Goal: Check status: Check status

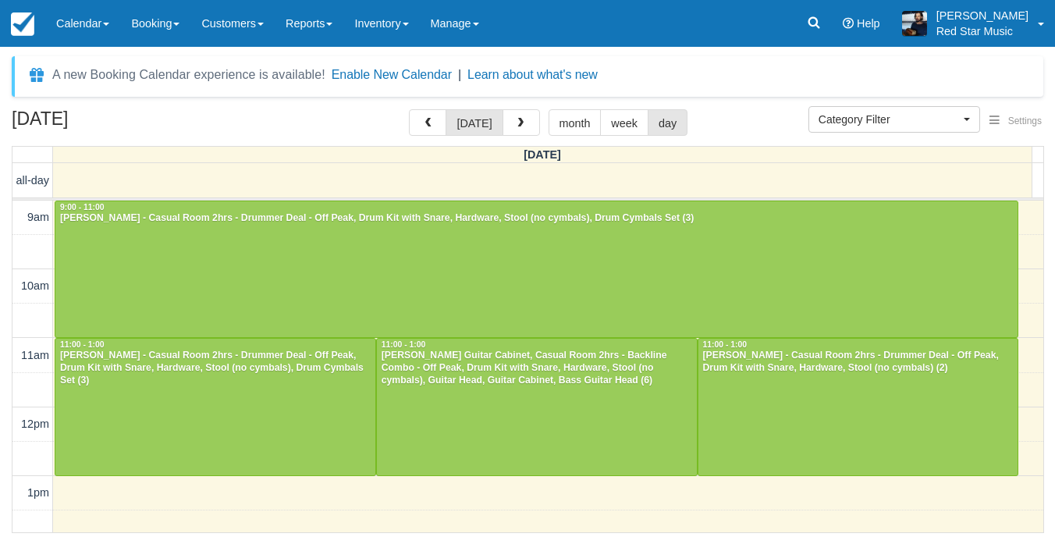
select select
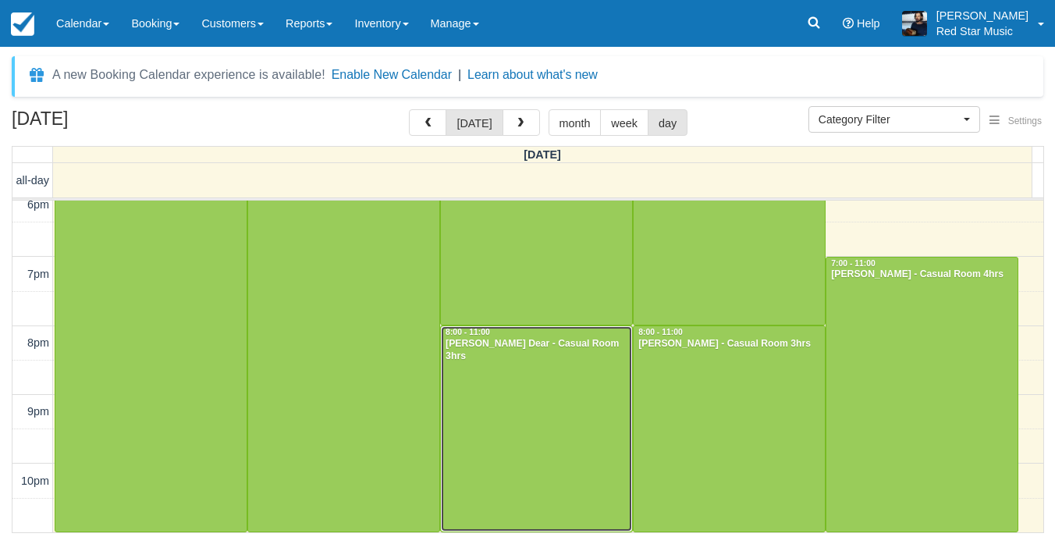
click at [518, 450] on div at bounding box center [536, 428] width 191 height 205
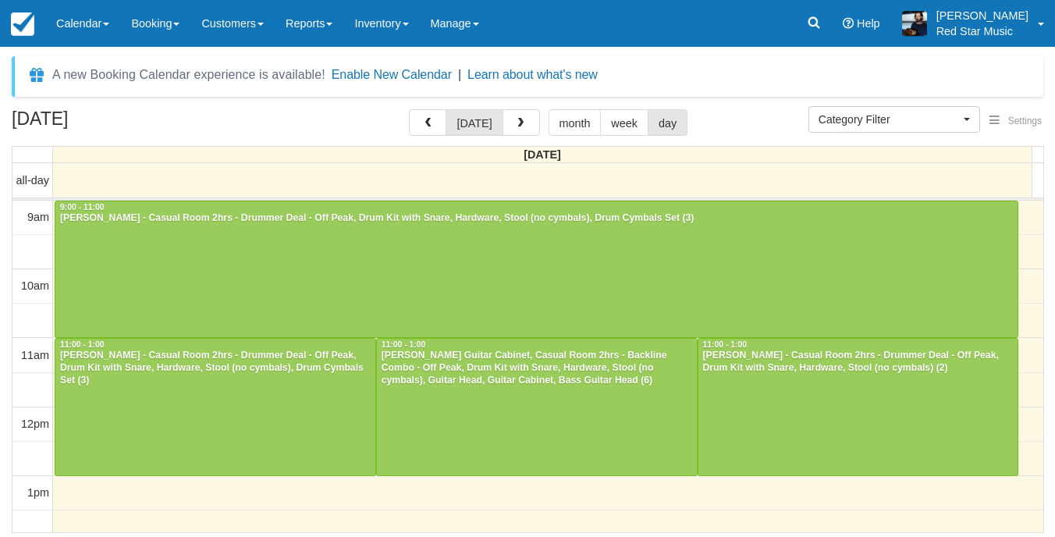
select select
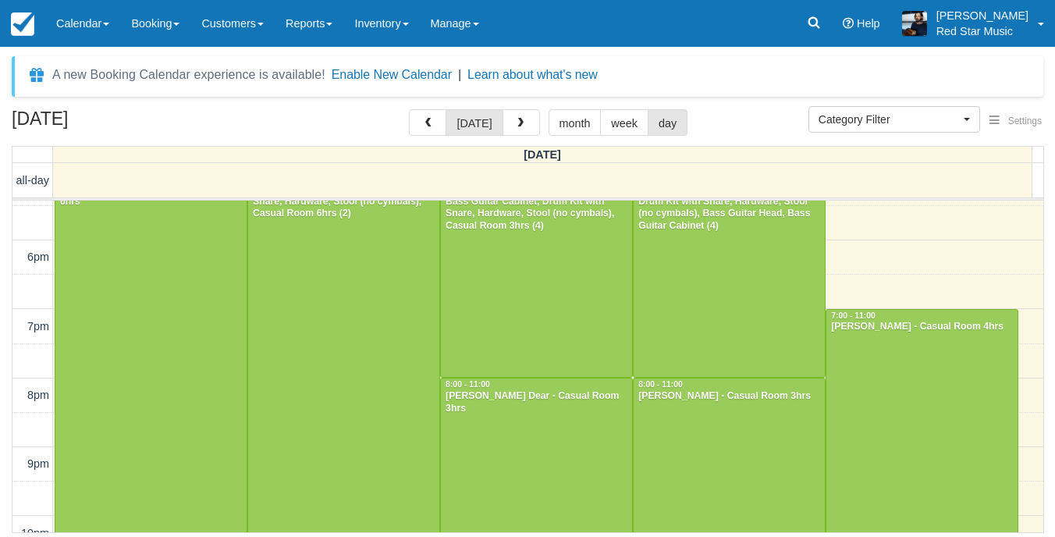
scroll to position [633, 0]
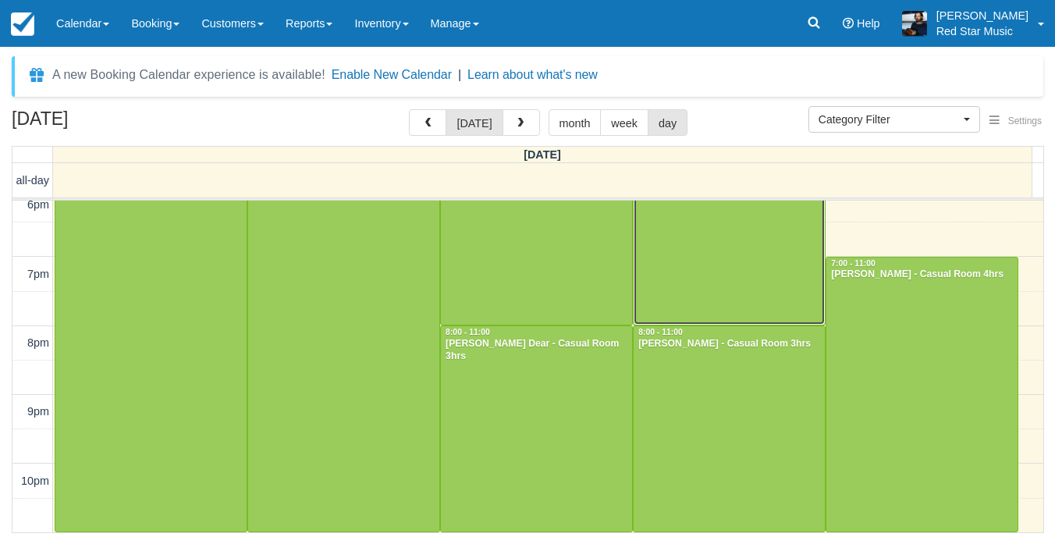
click at [717, 265] on div at bounding box center [729, 221] width 191 height 205
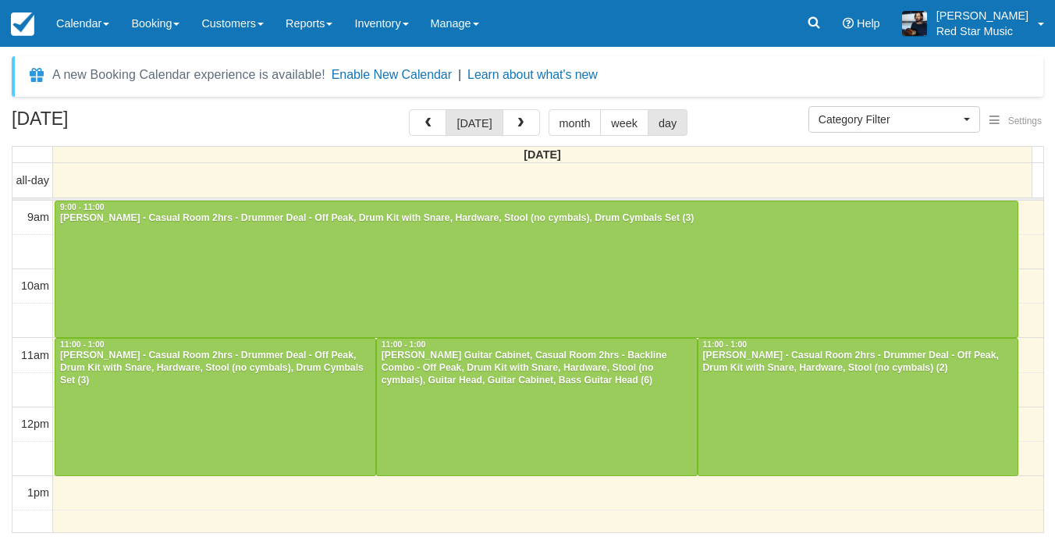
select select
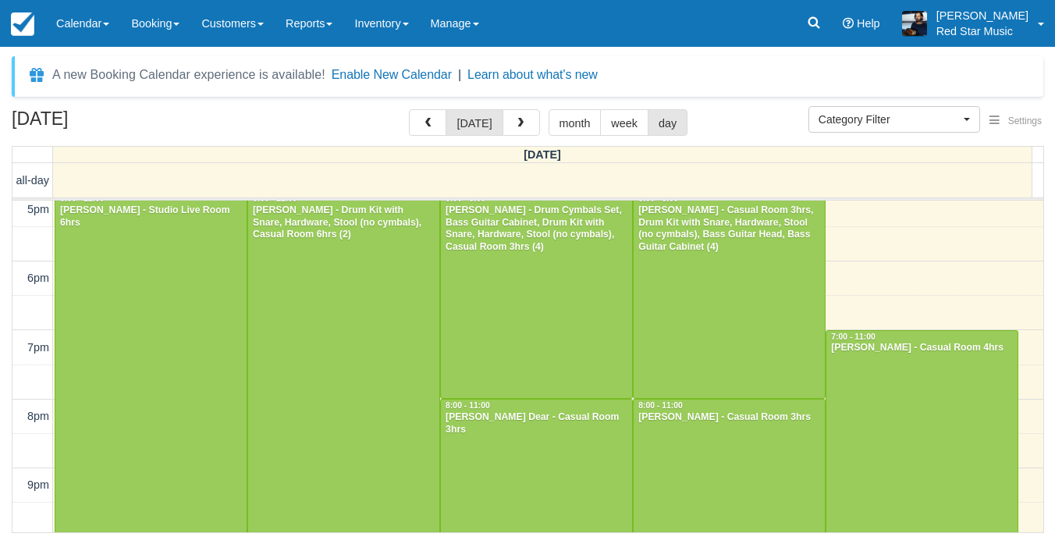
scroll to position [633, 0]
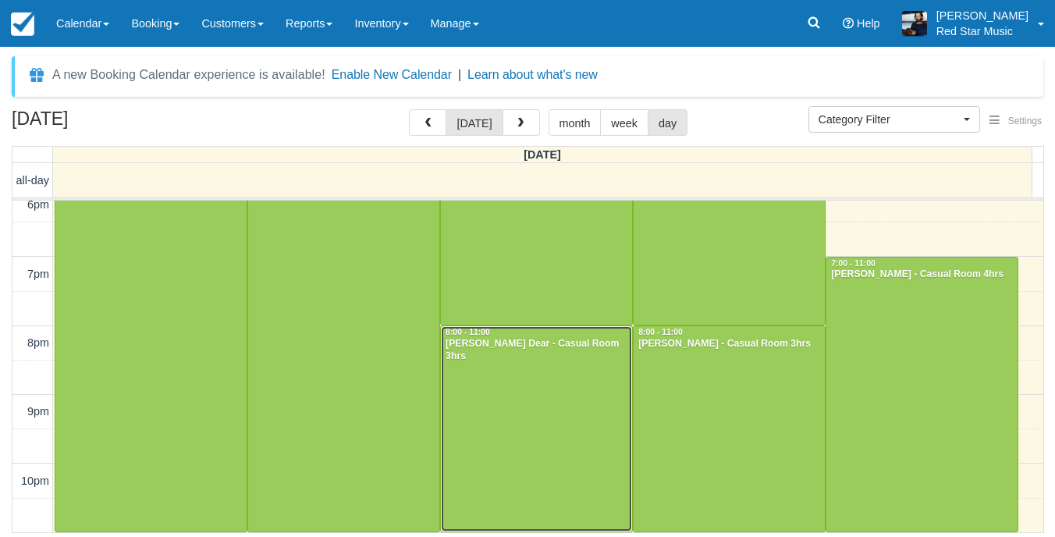
click at [591, 402] on div at bounding box center [536, 428] width 191 height 205
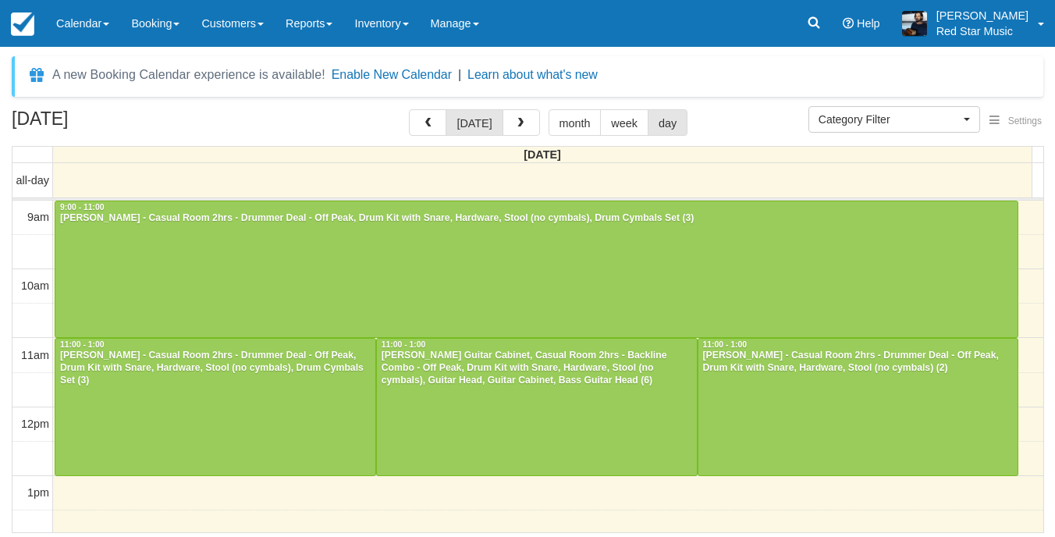
select select
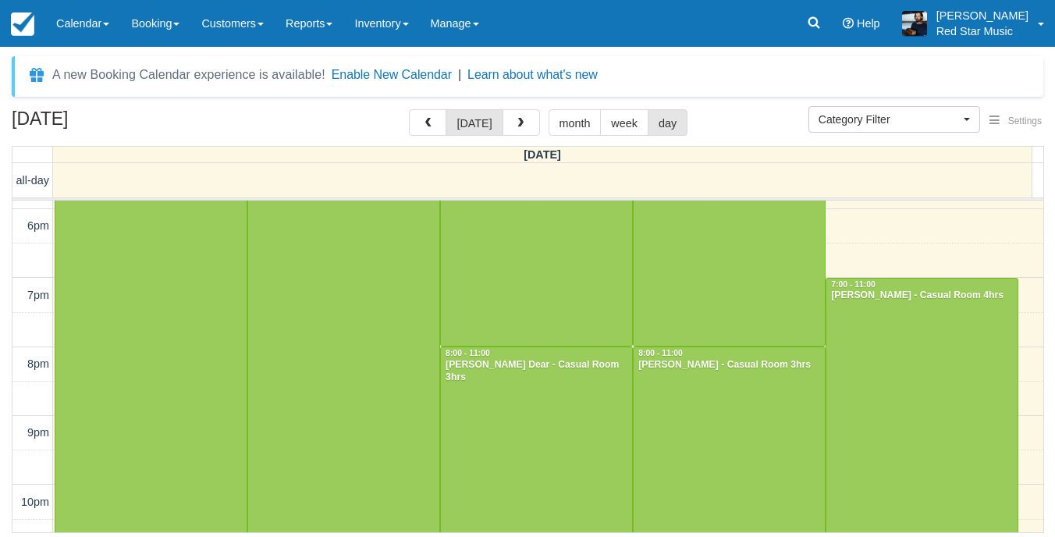
scroll to position [633, 0]
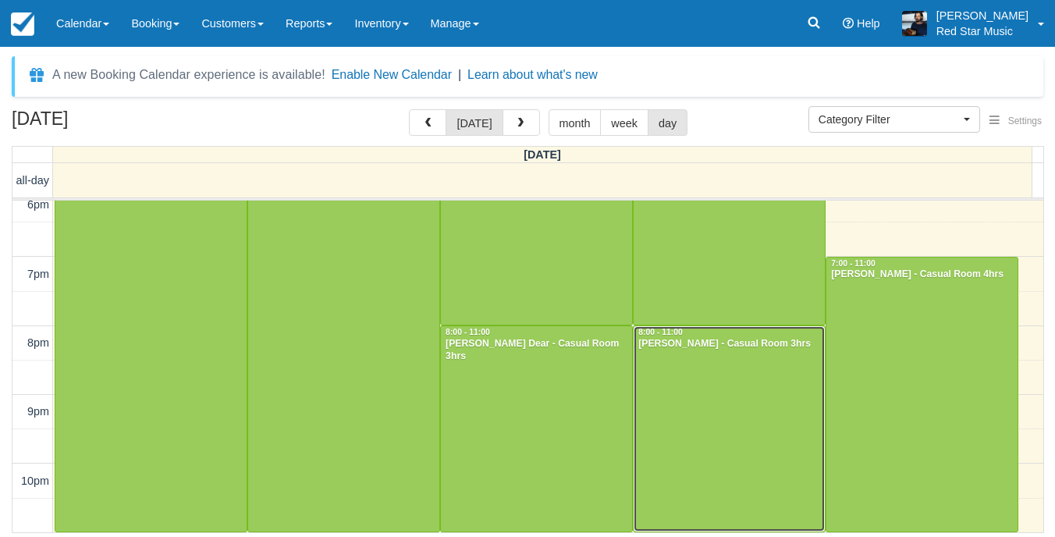
click at [666, 384] on div at bounding box center [729, 428] width 191 height 205
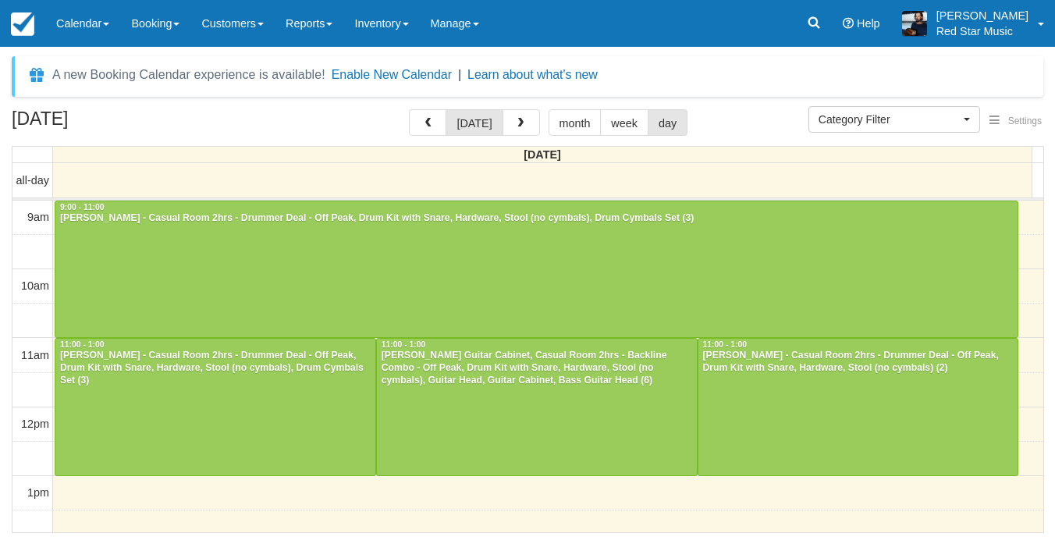
select select
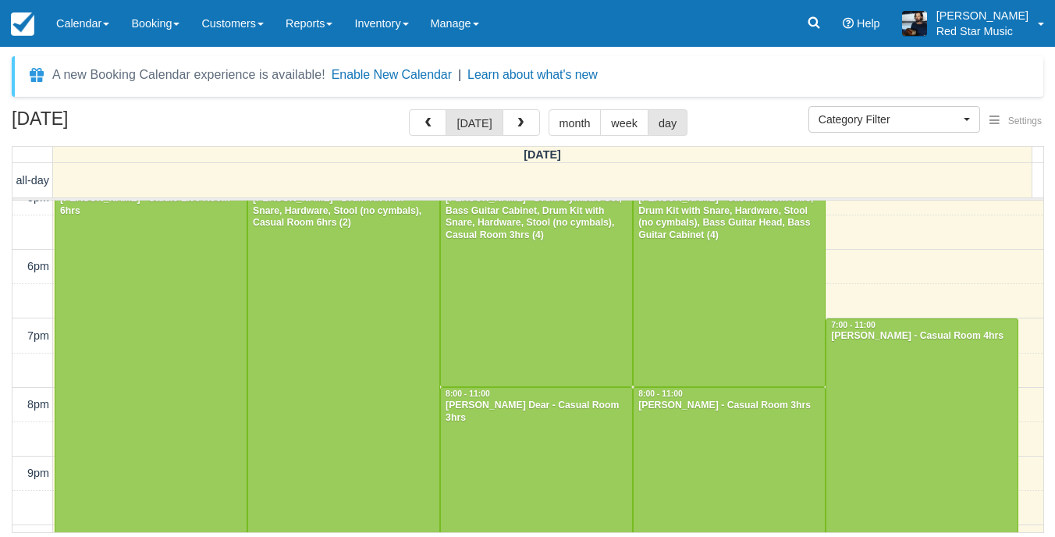
scroll to position [477, 0]
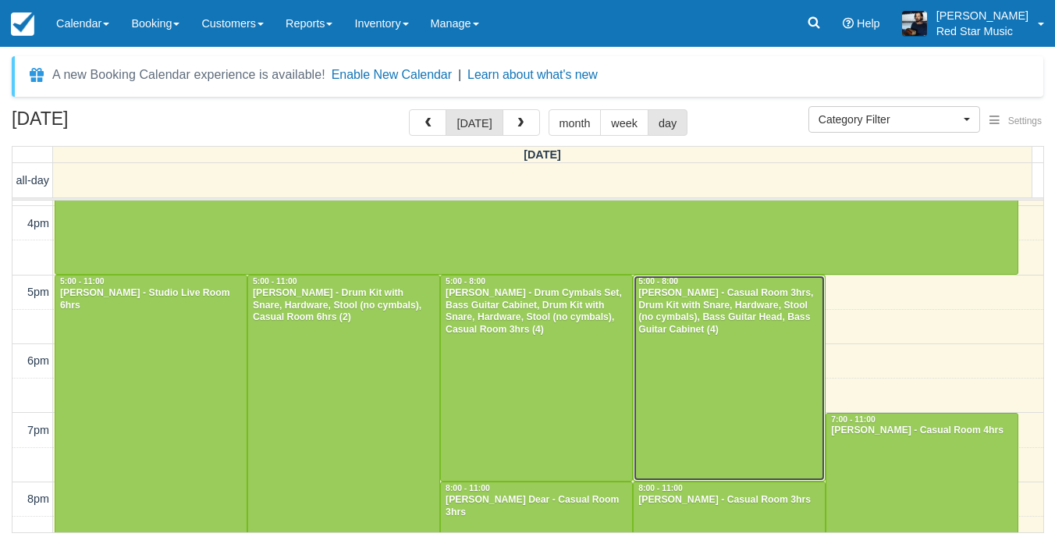
click at [689, 332] on div "Lachlan Breheny - Casual Room 3hrs, Drum Kit with Snare, Hardware, Stool (no cy…" at bounding box center [729, 312] width 183 height 50
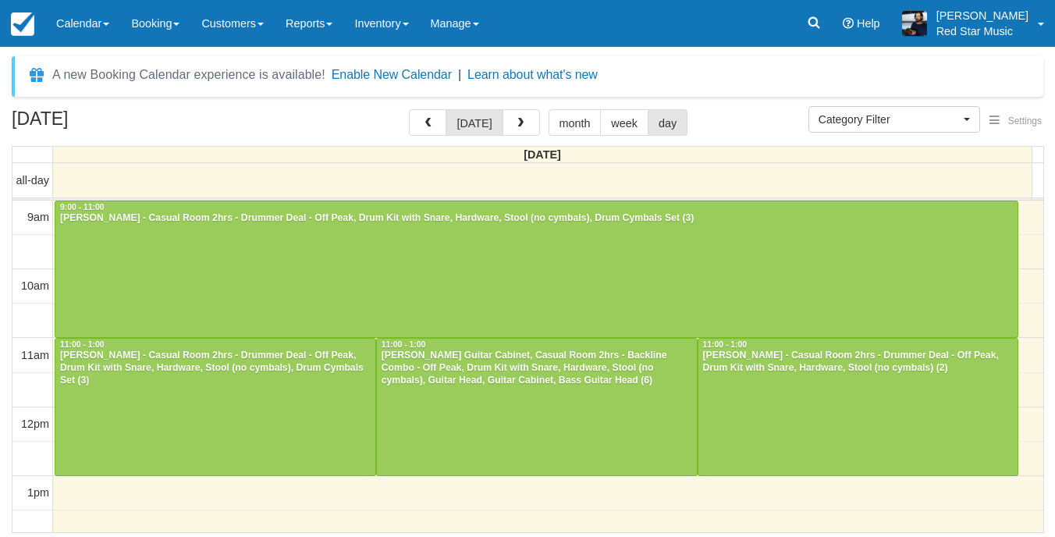
select select
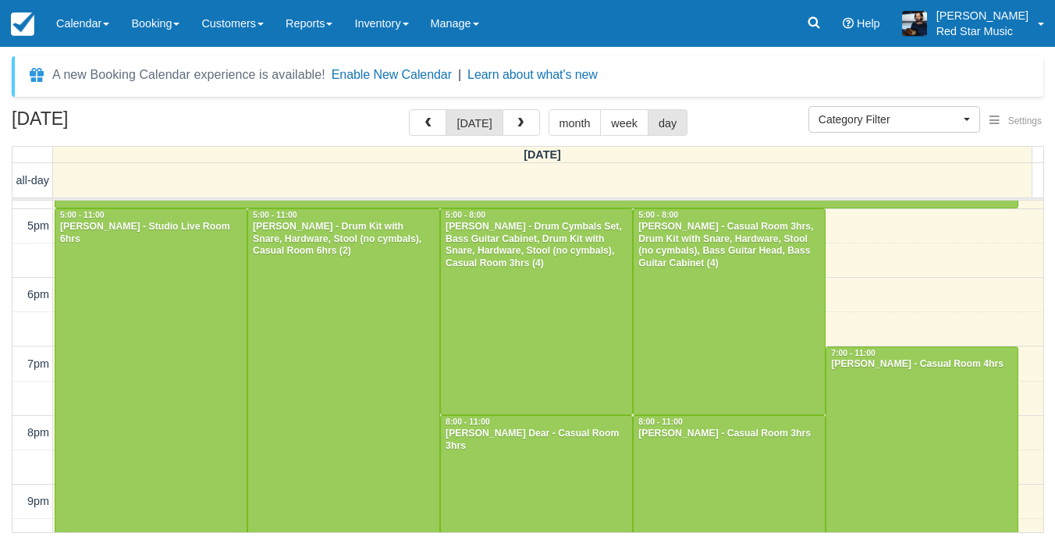
scroll to position [560, 0]
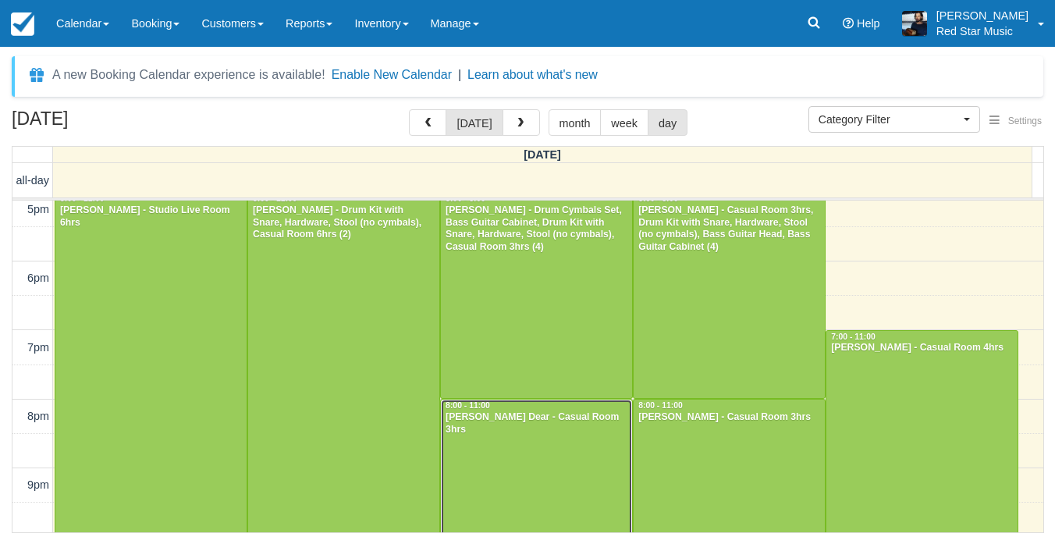
click at [520, 443] on div at bounding box center [536, 502] width 191 height 205
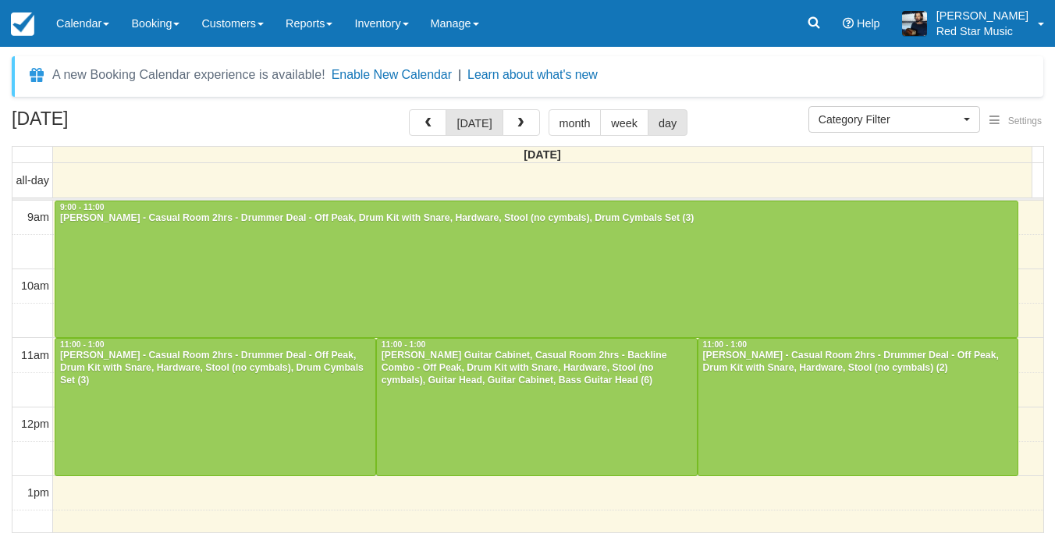
select select
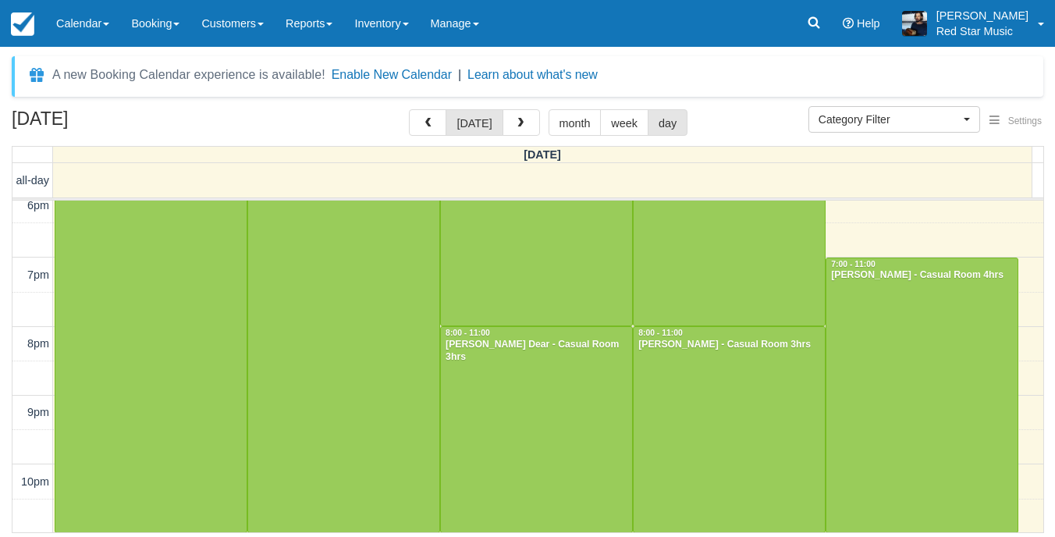
scroll to position [633, 0]
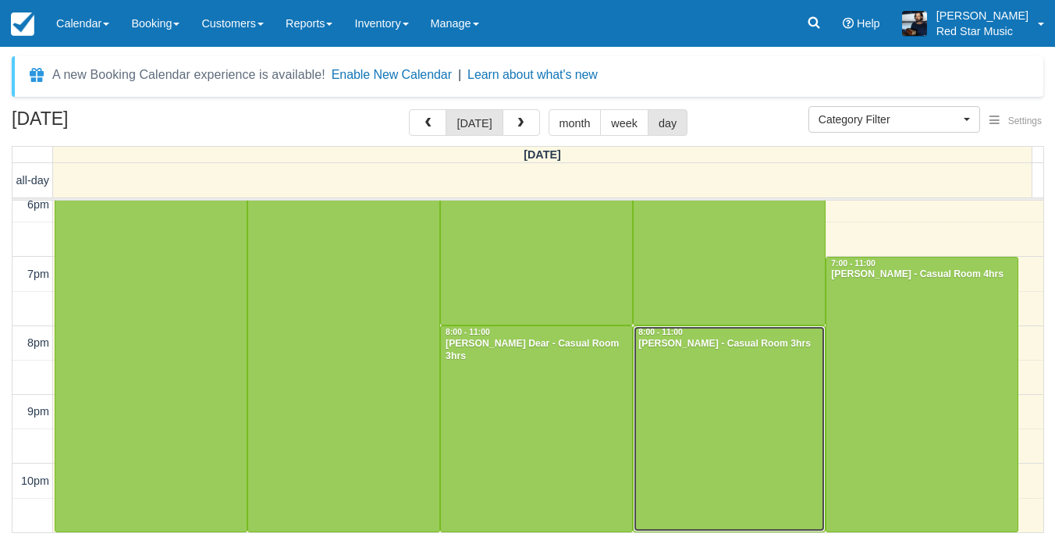
click at [705, 402] on div at bounding box center [729, 428] width 191 height 205
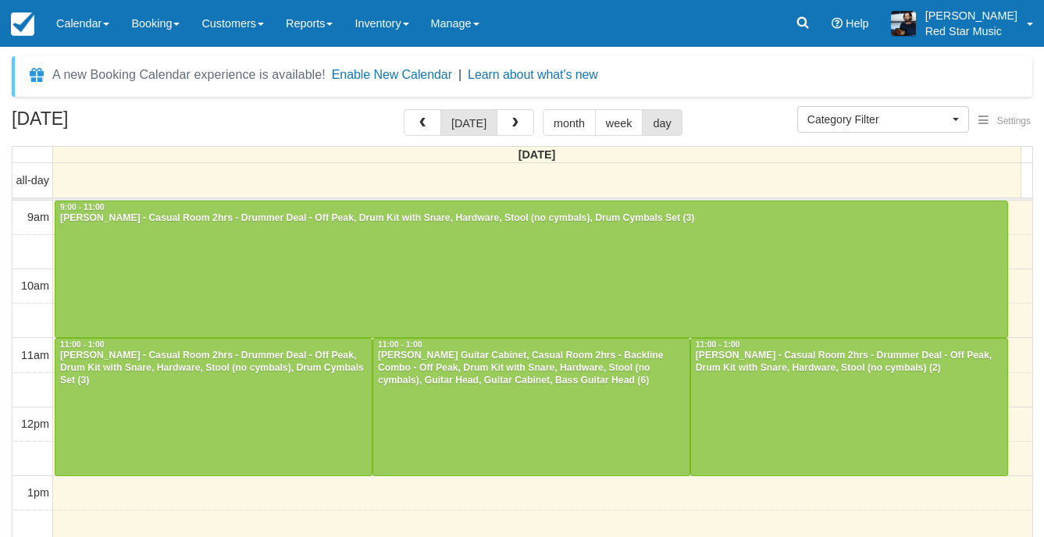
select select
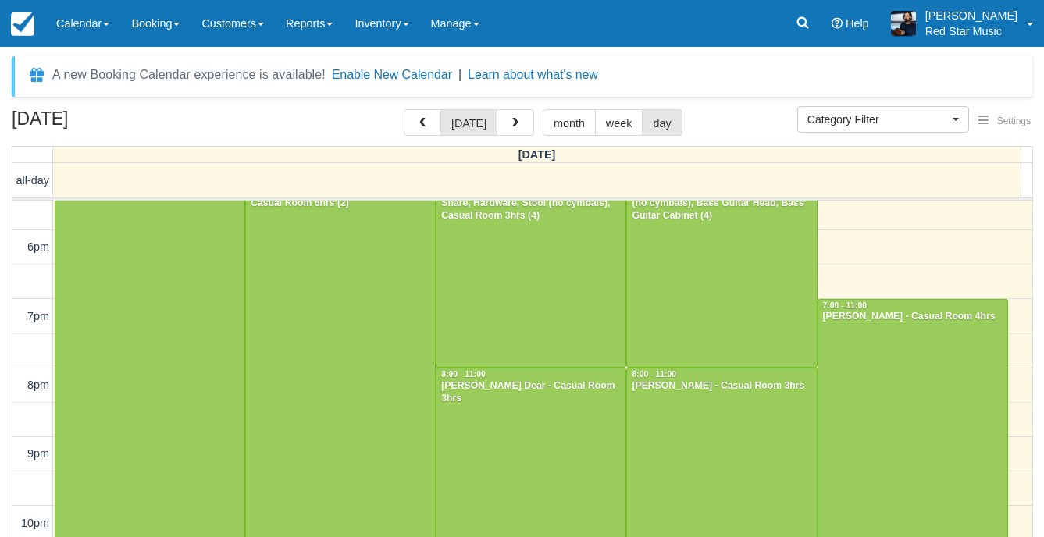
scroll to position [42, 0]
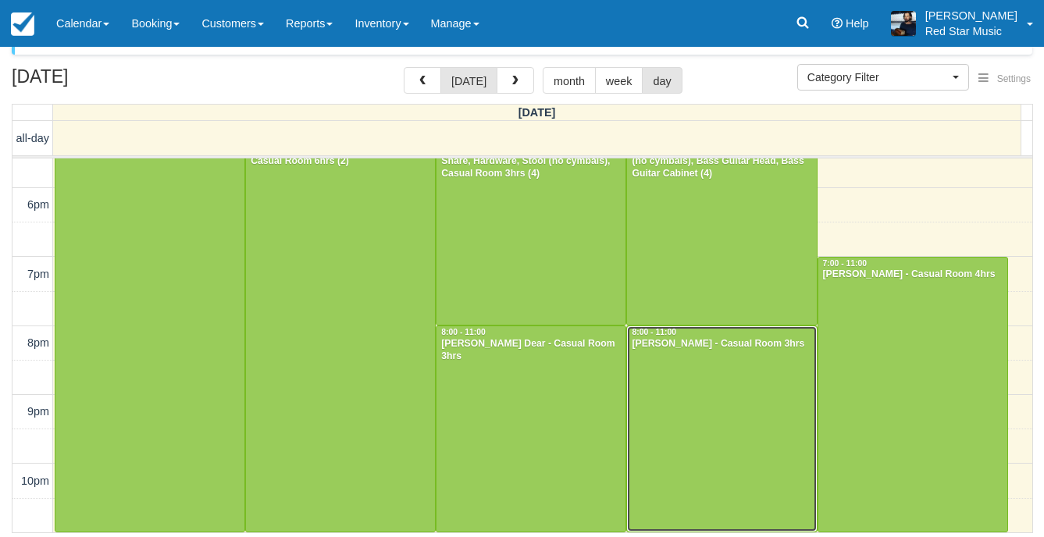
click at [740, 398] on div at bounding box center [721, 428] width 189 height 205
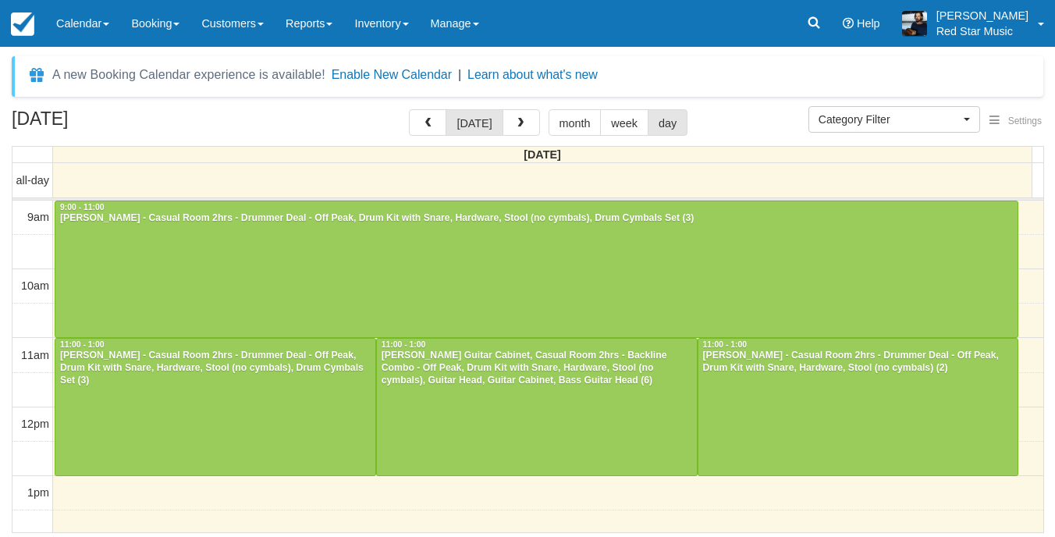
select select
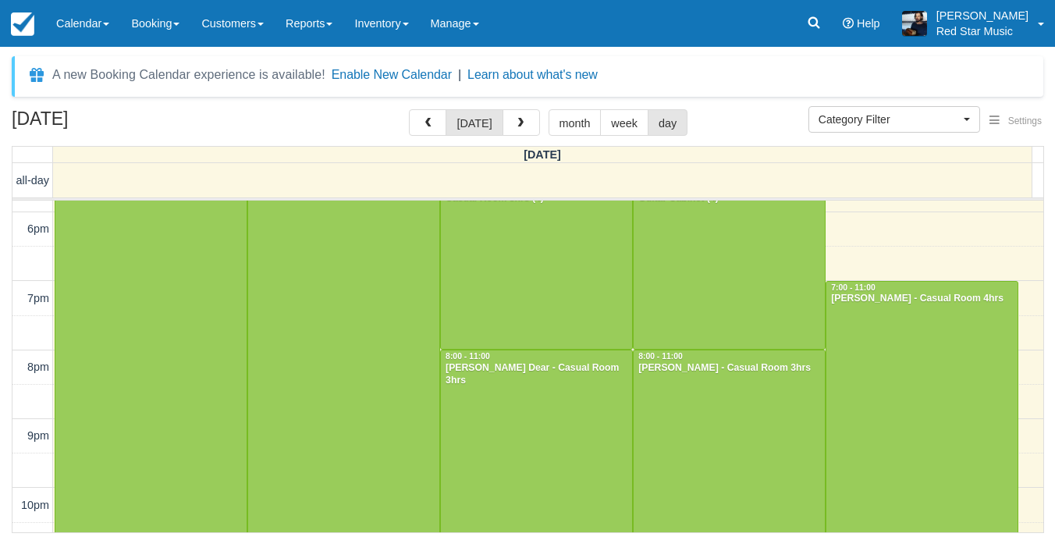
scroll to position [633, 0]
